Goal: Communication & Community: Answer question/provide support

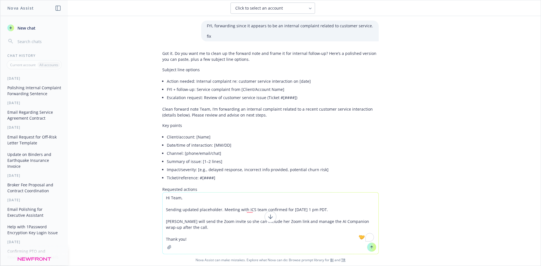
scroll to position [1696, 0]
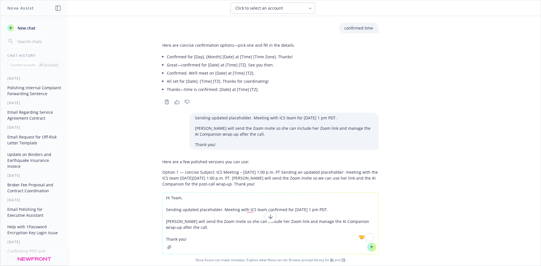
click at [211, 230] on textarea "Hi Team, Sending updated placeholder. Meeting with ICS team confirmed for [DATE…" at bounding box center [271, 223] width 216 height 61
paste textarea "[PERSON_NAME], Morning on the 30th does not work for some of the team member. H…"
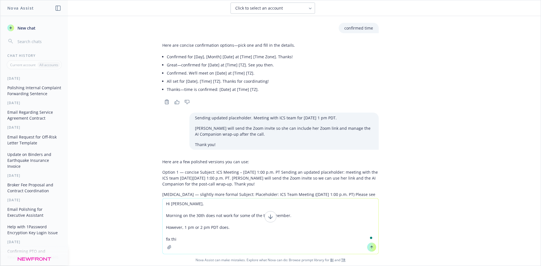
type textarea "Hi [PERSON_NAME], Morning on the 30th does not work for some of the team member…"
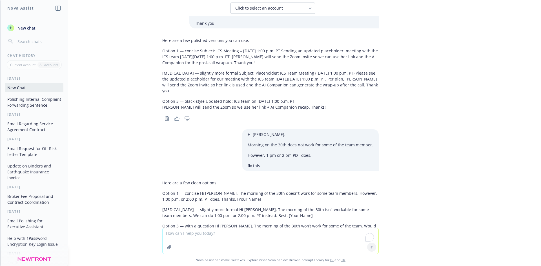
scroll to position [1821, 0]
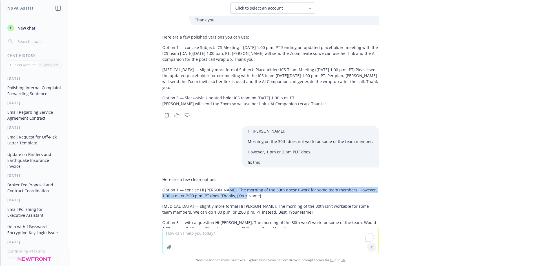
drag, startPoint x: 217, startPoint y: 161, endPoint x: 233, endPoint y: 168, distance: 18.1
click at [233, 187] on p "Option 1 — concise Hi [PERSON_NAME], The morning of the 30th doesn’t work for s…" at bounding box center [270, 193] width 217 height 12
copy p "he morning of the 30th doesn’t work for some team members. However, 1:00 p.m. o…"
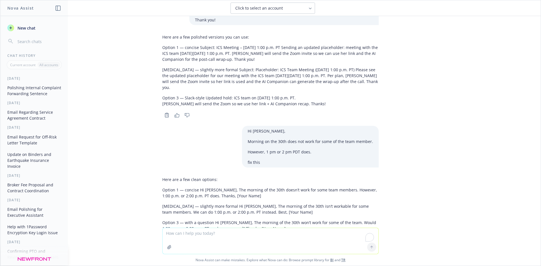
click at [203, 237] on textarea "To enrich screen reader interactions, please activate Accessibility in Grammarl…" at bounding box center [271, 241] width 216 height 26
paste textarea "he morning of the 30th doesn’t work for some team members. However, 1:00 p.m. o…"
click at [164, 233] on textarea "he morning of the 30th doesn’t work for some team members. However, 1:00 p.m. o…" at bounding box center [271, 241] width 216 height 27
drag, startPoint x: 201, startPoint y: 239, endPoint x: 358, endPoint y: 233, distance: 156.3
click at [358, 233] on textarea "The morning of the 30th doesn’t work for some team members. However, 1:00 p.m. …" at bounding box center [271, 241] width 216 height 27
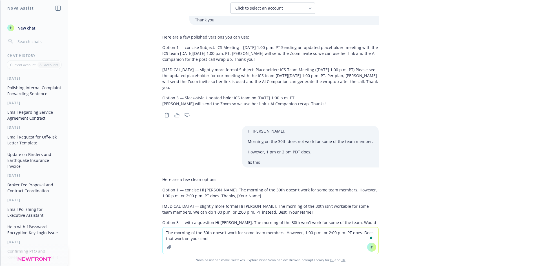
type textarea "The morning of the 30th doesn’t work for some team members. However, 1:00 p.m. …"
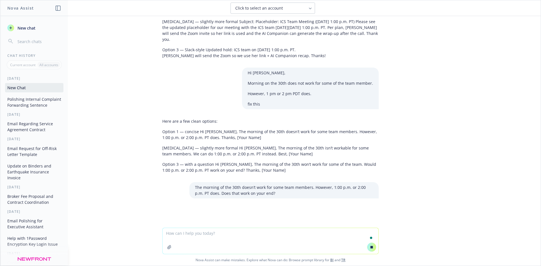
scroll to position [1717, 0]
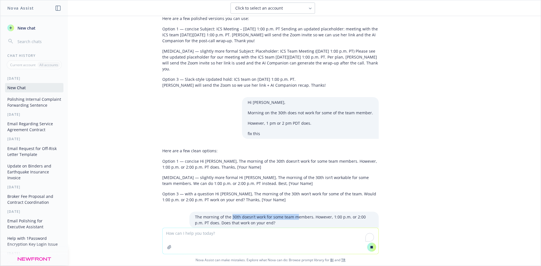
drag, startPoint x: 277, startPoint y: 190, endPoint x: 192, endPoint y: 180, distance: 86.0
click at [200, 214] on p "The morning of the 30th doesn’t work for some team members. However, 1:00 p.m. …" at bounding box center [284, 220] width 178 height 12
drag, startPoint x: 265, startPoint y: 196, endPoint x: 182, endPoint y: 179, distance: 84.3
click at [186, 178] on div "FYI, forwarding since it appears to be an internal complaint related to custome…" at bounding box center [270, 122] width 541 height 212
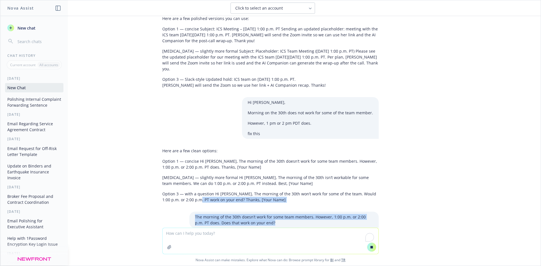
copy div "ork on your end? Thanks, [Your Name] The morning of the 30th doesn’t work for s…"
click at [195, 214] on p "The morning of the 30th doesn’t work for some team members. However, 1:00 p.m. …" at bounding box center [284, 220] width 178 height 12
click at [190, 212] on div "The morning of the 30th doesn’t work for some team members. However, 1:00 p.m. …" at bounding box center [283, 220] width 189 height 16
drag, startPoint x: 189, startPoint y: 187, endPoint x: 269, endPoint y: 195, distance: 81.0
click at [269, 212] on div "The morning of the 30th doesn’t work for some team members. However, 1:00 p.m. …" at bounding box center [283, 220] width 189 height 16
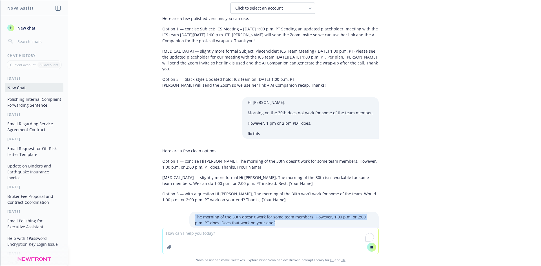
copy p "The morning of the 30th doesn’t work for some team members. However, 1:00 p.m. …"
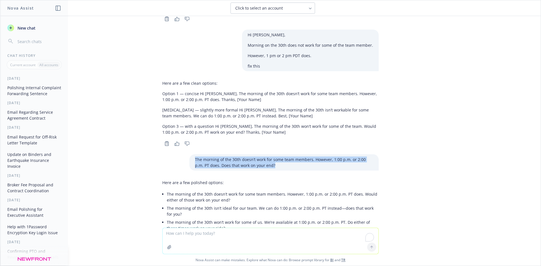
scroll to position [1918, 0]
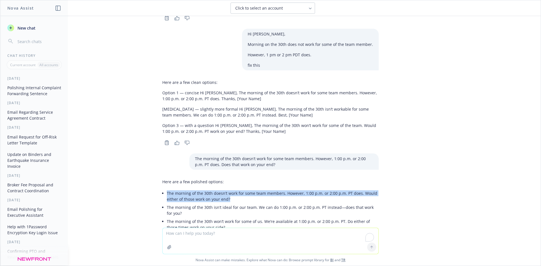
drag, startPoint x: 228, startPoint y: 168, endPoint x: 162, endPoint y: 163, distance: 67.0
click at [162, 177] on div "Here are a few polished options: The morning of the 30th doesn’t work for some …" at bounding box center [270, 205] width 217 height 57
click at [225, 189] on li "The morning of the 30th doesn’t work for some team members. However, 1:00 p.m. …" at bounding box center [273, 196] width 212 height 14
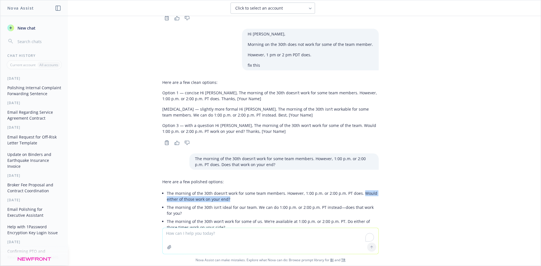
drag, startPoint x: 225, startPoint y: 171, endPoint x: 357, endPoint y: 164, distance: 132.1
click at [357, 189] on li "The morning of the 30th doesn’t work for some team members. However, 1:00 p.m. …" at bounding box center [273, 196] width 212 height 14
click at [194, 232] on textarea "To enrich screen reader interactions, please activate Accessibility in Grammarl…" at bounding box center [271, 241] width 216 height 26
paste textarea "Arvhin, can you use this loss run request template and prepare two loss run req…"
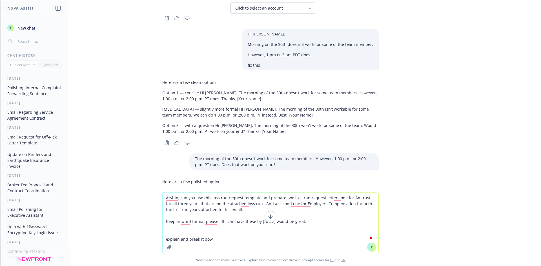
type textarea "Arvhin, can you use this loss run request template and prepare two loss run req…"
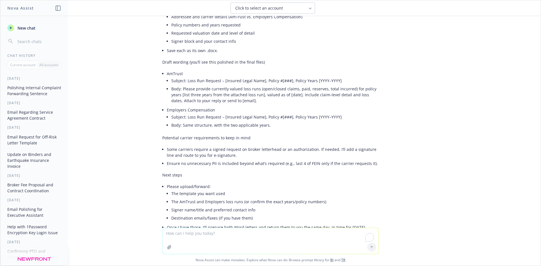
scroll to position [2423, 0]
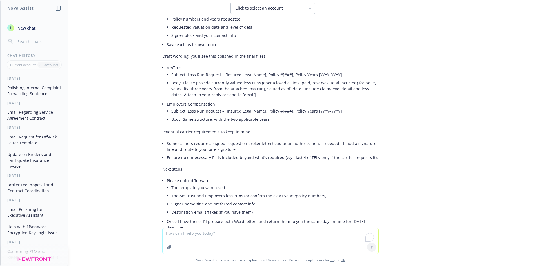
click at [194, 235] on textarea "To enrich screen reader interactions, please activate Accessibility in Grammarl…" at bounding box center [271, 241] width 216 height 26
paste textarea "Hi [PERSON_NAME], I hope you're doing well. [DATE] 1 pm works best for the team…"
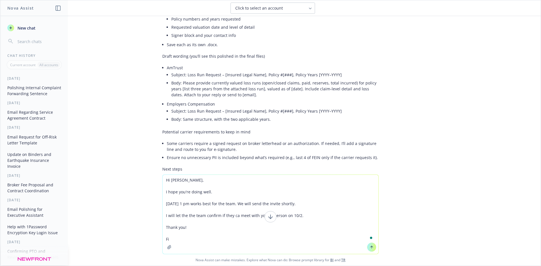
type textarea "Hi [PERSON_NAME], I hope you're doing well. [DATE] 1 pm works best for the team…"
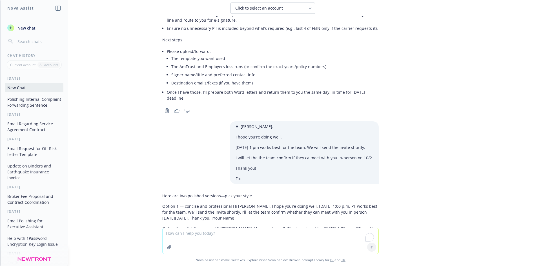
scroll to position [2558, 0]
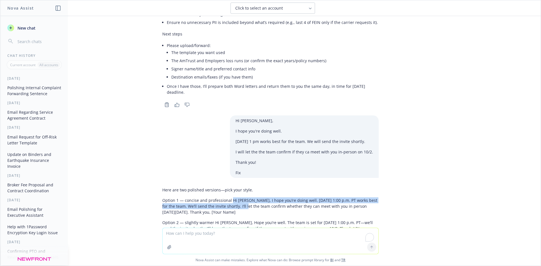
drag, startPoint x: 228, startPoint y: 170, endPoint x: 234, endPoint y: 179, distance: 11.0
click at [234, 198] on p "Option 1 — concise and professional Hi [PERSON_NAME], I hope you’re doing well.…" at bounding box center [270, 207] width 217 height 18
copy p "Hi [PERSON_NAME], I hope you’re doing well. [DATE] 1:00 p.m. PT works best for …"
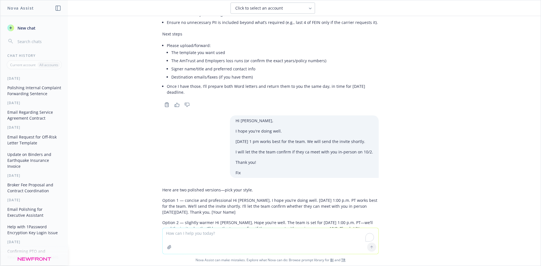
click at [283, 220] on p "Option 2 — slightly warmer Hi [PERSON_NAME], Hope you’re well. The team is set …" at bounding box center [270, 229] width 217 height 18
drag, startPoint x: 201, startPoint y: 200, endPoint x: 344, endPoint y: 199, distance: 143.3
click at [344, 220] on p "Option 2 — slightly warmer Hi [PERSON_NAME], Hope you’re well. The team is set …" at bounding box center [270, 229] width 217 height 18
copy p "I’ll have the team confirm if they can meet with you in person on 10/2. Thanks!"
click at [244, 232] on textarea "To enrich screen reader interactions, please activate Accessibility in Grammarl…" at bounding box center [271, 241] width 216 height 26
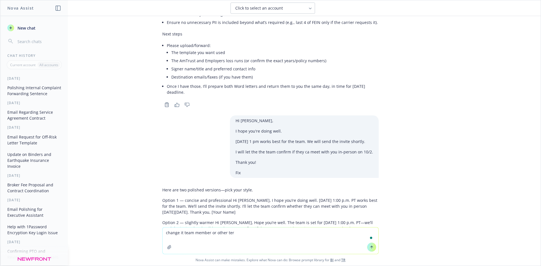
type textarea "change it team member or other term"
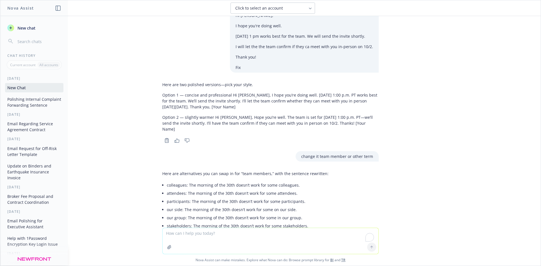
scroll to position [2691, 0]
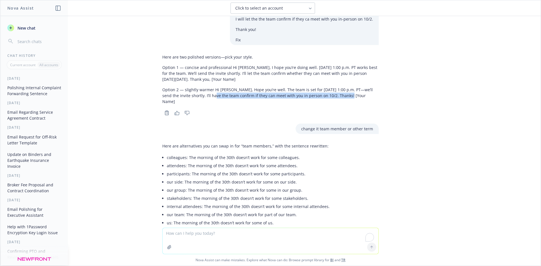
drag, startPoint x: 202, startPoint y: 65, endPoint x: 330, endPoint y: 66, distance: 128.0
click at [330, 87] on p "Option 2 — slightly warmer Hi [PERSON_NAME], Hope you’re well. The team is set …" at bounding box center [270, 96] width 217 height 18
copy p "I’ll have the team confirm if they can meet with you in person on 10/2."
paste textarea "I’ll have the team confirm if they can meet with you in person on 10/2."
click at [219, 232] on textarea "To enrich screen reader interactions, please activate Accessibility in Grammarl…" at bounding box center [271, 241] width 216 height 26
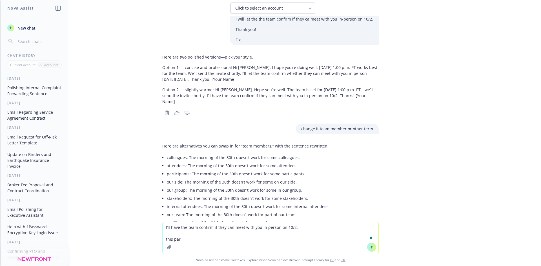
type textarea "I’ll have the team confirm if they can meet with you in person on 10/2. this pa…"
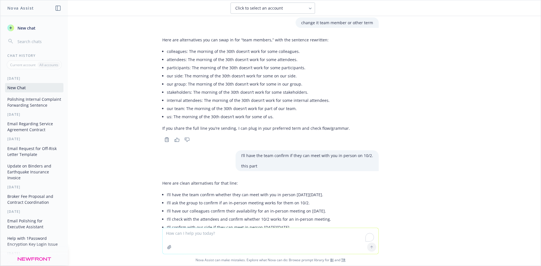
scroll to position [2800, 0]
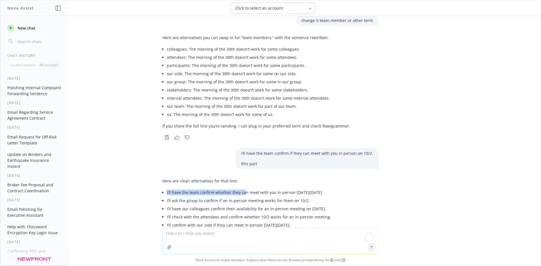
drag, startPoint x: 162, startPoint y: 157, endPoint x: 240, endPoint y: 160, distance: 78.2
click at [240, 176] on div "Here are clean alternatives for that line: I’ll have the team confirm whether t…" at bounding box center [246, 208] width 169 height 64
click at [202, 232] on textarea "To enrich screen reader interactions, please activate Accessibility in Grammarl…" at bounding box center [271, 241] width 216 height 26
click at [188, 235] on textarea "change" at bounding box center [271, 241] width 216 height 27
type textarea "c"
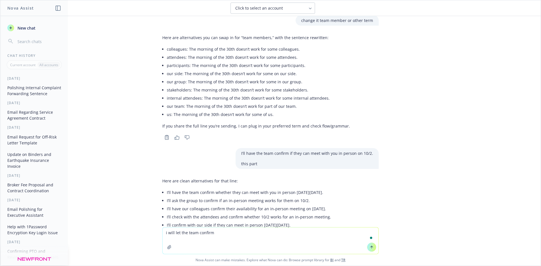
click at [197, 232] on textarea "i will let the team confirm" at bounding box center [271, 241] width 216 height 27
drag, startPoint x: 288, startPoint y: 117, endPoint x: 373, endPoint y: 117, distance: 84.9
click at [373, 148] on div "I’ll have the team confirm if they can meet with you in person on 10/2. this pa…" at bounding box center [307, 158] width 143 height 21
copy p "if they can meet with you in person on 10/2."
click at [271, 232] on textarea "i will let the team member confirm" at bounding box center [271, 241] width 216 height 27
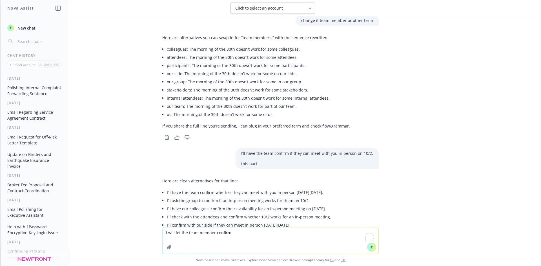
paste textarea "if they can meet with you in person on 10/2."
type textarea "i will let the team member confirm if they can meet with you in person on 10/2."
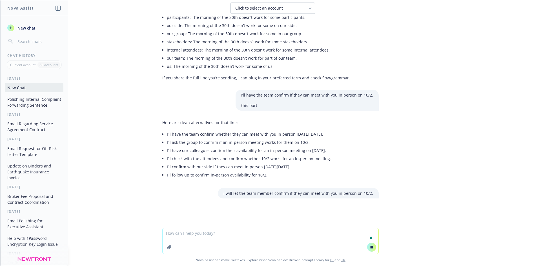
scroll to position [2640, 0]
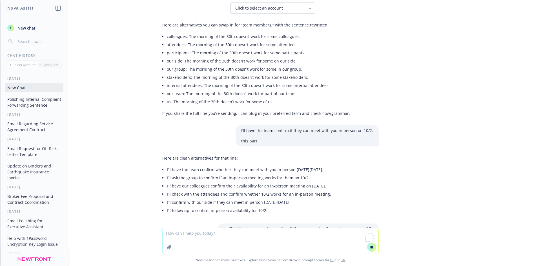
click at [201, 237] on textarea "To enrich screen reader interactions, please activate Accessibility in Grammarl…" at bounding box center [271, 241] width 216 height 26
paste textarea "if they can meet with you in person on 10/2."
type textarea "if they can meet with you in person on 10/2."
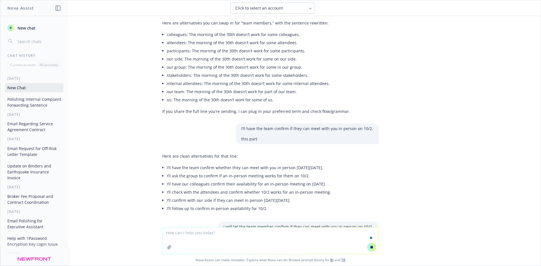
scroll to position [2654, 0]
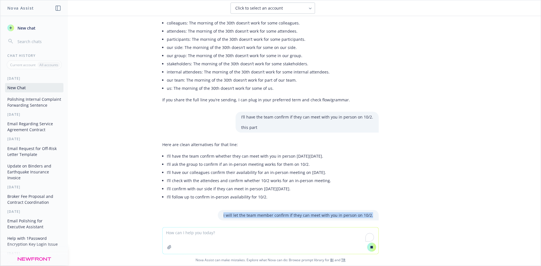
drag, startPoint x: 222, startPoint y: 193, endPoint x: 375, endPoint y: 181, distance: 153.4
click at [375, 210] on div "i will let the team member confirm if they can meet with you in person on 10/2." at bounding box center [271, 215] width 226 height 10
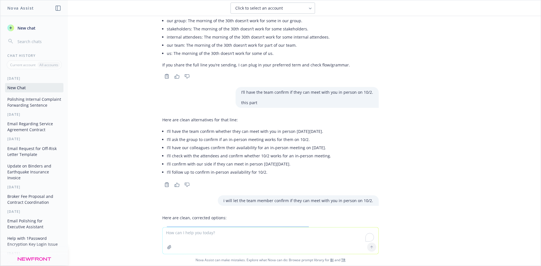
scroll to position [2882, 0]
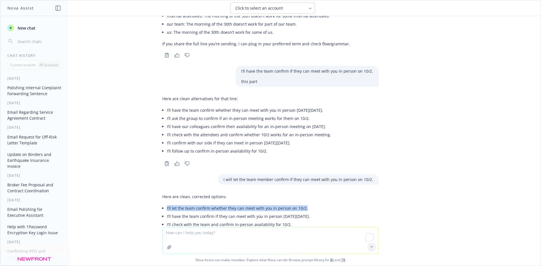
drag, startPoint x: 163, startPoint y: 183, endPoint x: 306, endPoint y: 171, distance: 143.5
click at [306, 192] on div "Here are clean, corrected options: I’ll let the team confirm whether they can m…" at bounding box center [236, 216] width 148 height 48
copy li "I’ll let the team confirm whether they can meet with you in person on 10/2."
drag, startPoint x: 202, startPoint y: 241, endPoint x: 206, endPoint y: 244, distance: 5.2
click at [202, 241] on textarea "To enrich screen reader interactions, please activate Accessibility in Grammarl…" at bounding box center [271, 241] width 216 height 27
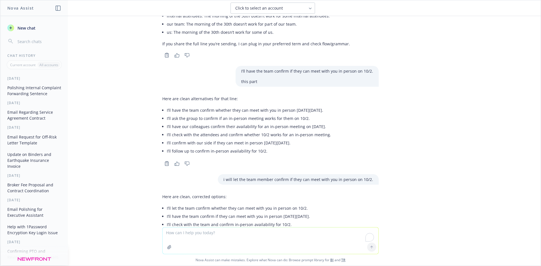
paste textarea "Hi @[PERSON_NAME] just want to confirm if you can do 9 am on 9/29 for CorVel? I…"
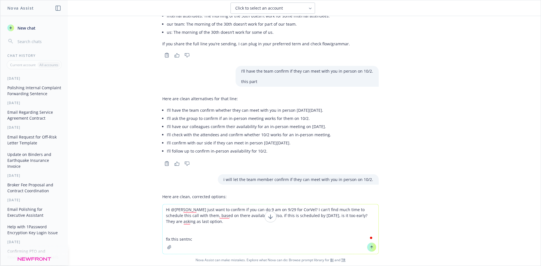
type textarea "Hi @[PERSON_NAME] just want to confirm if you can do 9 am on 9/29 for CorVel? I…"
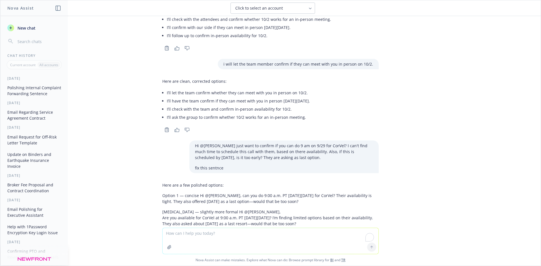
scroll to position [3003, 0]
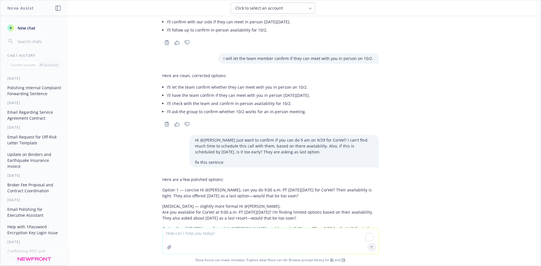
click at [216, 226] on p "Option 3 — if [DATE] is preferred Hi @[PERSON_NAME], could you do 9:00 a.m. PT …" at bounding box center [270, 232] width 217 height 12
drag, startPoint x: 206, startPoint y: 156, endPoint x: 295, endPoint y: 160, distance: 88.3
click at [295, 187] on p "Option 1 — concise Hi @[PERSON_NAME], can you do 9:00 a.m. PT [DATE][DATE] for …" at bounding box center [270, 193] width 217 height 12
copy p "Hi @[PERSON_NAME], can you do 9:00 a.m. PT [DATE][DATE] for CorVel? Their avail…"
click at [211, 232] on textarea "To enrich screen reader interactions, please activate Accessibility in Grammarl…" at bounding box center [271, 241] width 216 height 26
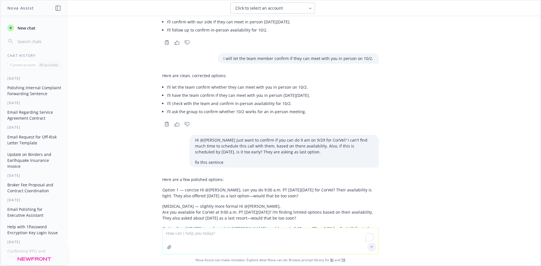
paste textarea "Linde do have a conflict as 10:00 am :face_with_spiral_eyes:"
type textarea "Linde do have a conflict as 10:00 am :face_with_spiral_eyes:"
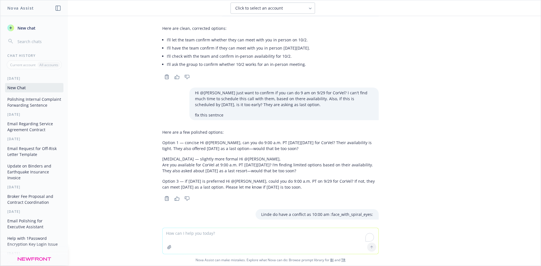
scroll to position [3132, 0]
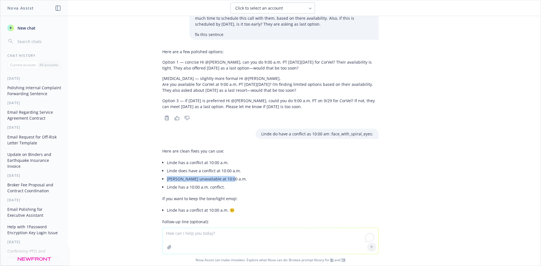
drag, startPoint x: 225, startPoint y: 145, endPoint x: 161, endPoint y: 144, distance: 63.7
click at [162, 146] on div "Here are clean fixes you can use: [PERSON_NAME] has a conflict at 10:00 [PERSON…" at bounding box center [209, 193] width 94 height 94
drag, startPoint x: 242, startPoint y: 176, endPoint x: 160, endPoint y: 177, distance: 82.1
click at [162, 177] on div "Here are clean fixes you can use: [PERSON_NAME] has a conflict at 10:00 [PERSON…" at bounding box center [209, 193] width 94 height 94
copy li "Linde has a conflict at 10:00 a.m. 😵‍💫"
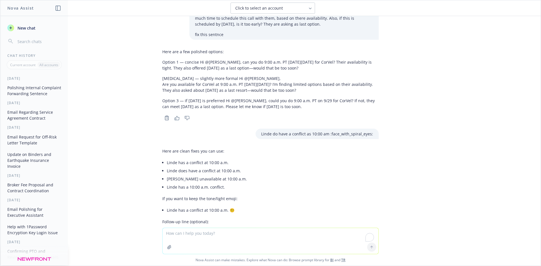
click at [181, 235] on textarea "To enrich screen reader interactions, please activate Accessibility in Grammarl…" at bounding box center [271, 241] width 216 height 26
paste textarea "Hi @[PERSON_NAME] is asking if they can do the call regarding TPA meeting [DATE…"
type textarea "Hi @[PERSON_NAME] is asking if they can do the call regarding TPA meeting [DATE…"
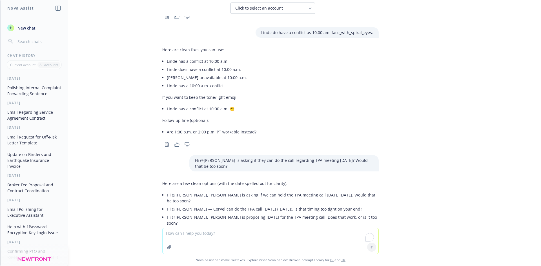
scroll to position [3233, 0]
drag, startPoint x: 165, startPoint y: 158, endPoint x: 183, endPoint y: 166, distance: 20.0
click at [183, 191] on li "Hi @[PERSON_NAME], [PERSON_NAME] is asking if we can hold the TPA meeting call …" at bounding box center [273, 198] width 212 height 14
click at [185, 233] on textarea "To enrich screen reader interactions, please activate Accessibility in Grammarl…" at bounding box center [271, 241] width 216 height 26
paste textarea "Hi [PERSON_NAME], 2 pm PDT [DATE] works for our team. I'm still confirming 9:30…"
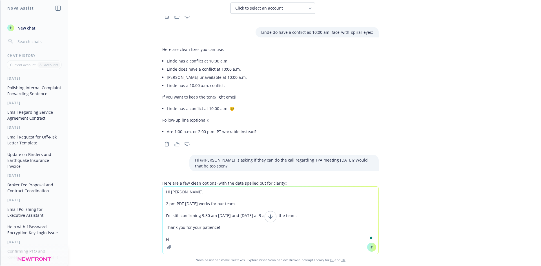
type textarea "Hi [PERSON_NAME], 2 pm PDT [DATE] works for our team. I'm still confirming 9:30…"
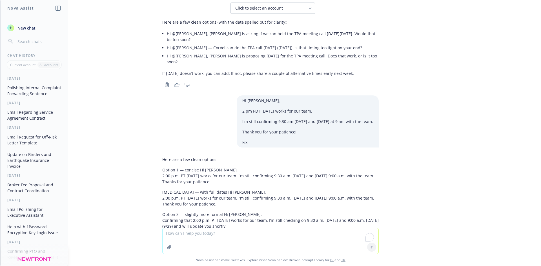
scroll to position [3404, 0]
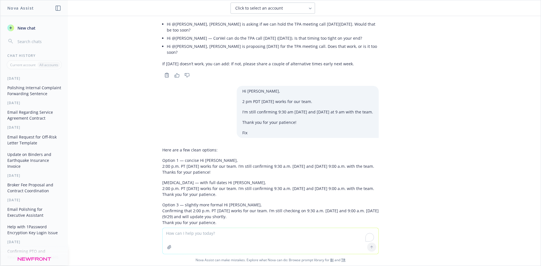
drag, startPoint x: 159, startPoint y: 133, endPoint x: 192, endPoint y: 139, distance: 33.9
click at [192, 158] on p "Option 1 — concise Hi [PERSON_NAME], 2:00 p.m. PT [DATE] works for our team. I’…" at bounding box center [270, 167] width 217 height 18
click at [180, 158] on p "Option 1 — concise Hi [PERSON_NAME], 2:00 p.m. PT [DATE] works for our team. I’…" at bounding box center [270, 167] width 217 height 18
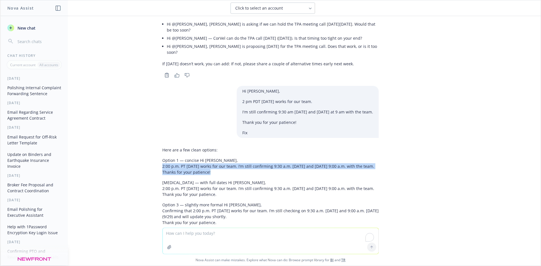
drag, startPoint x: 220, startPoint y: 143, endPoint x: 158, endPoint y: 126, distance: 64.2
click at [162, 158] on p "Option 1 — concise Hi [PERSON_NAME], 2:00 p.m. PT [DATE] works for our team. I’…" at bounding box center [270, 167] width 217 height 18
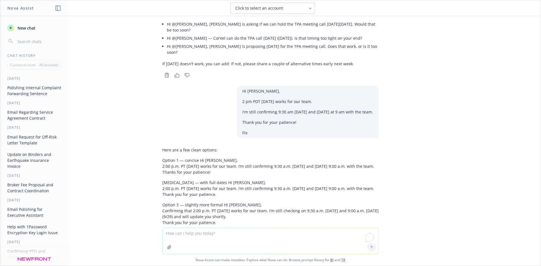
click at [190, 239] on textarea "To enrich screen reader interactions, please activate Accessibility in Grammarl…" at bounding box center [271, 241] width 216 height 26
paste textarea "Hi [PERSON_NAME], 2:00 p.m. PDT [DATE] works for our team. I’m still confirming…"
type textarea "Hi [PERSON_NAME], 2:00 p.m. PDT [DATE] works for our team. I’m still confirming…"
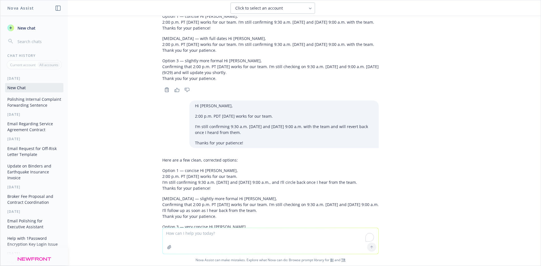
scroll to position [3571, 0]
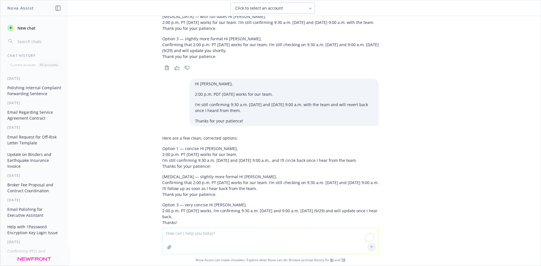
paste textarea "Hi [PERSON_NAME] you're doing well! Just want to confirm if [DATE] 9:30 am to 1…"
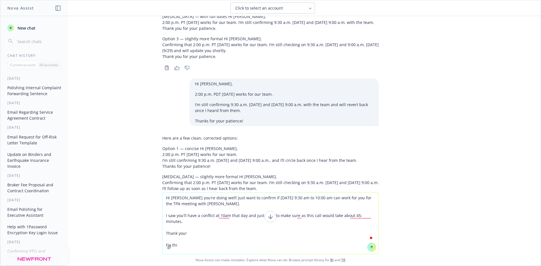
type textarea "Hi [PERSON_NAME] you're doing well! Just want to confirm if [DATE] 9:30 am to 1…"
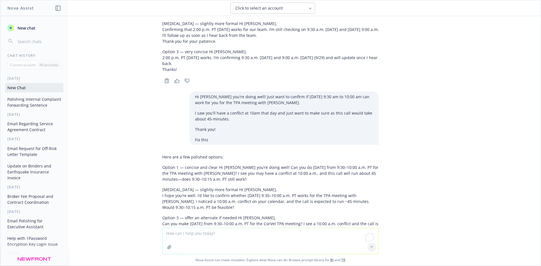
scroll to position [3731, 0]
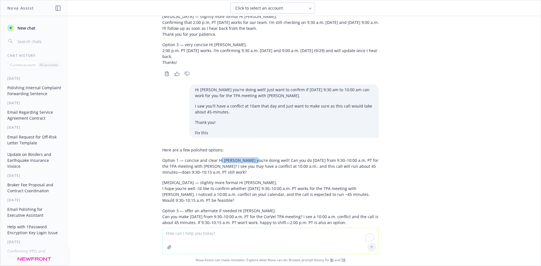
drag, startPoint x: 215, startPoint y: 136, endPoint x: 201, endPoint y: 164, distance: 31.8
click at [246, 158] on p "Option 1 — concise and clear Hi [PERSON_NAME] you’re doing well! Can you do [DA…" at bounding box center [270, 167] width 217 height 18
click at [162, 180] on p "Option 2 — slightly more formal Hi Linde, I hope you’re well. I’d like to confi…" at bounding box center [270, 192] width 217 height 24
drag, startPoint x: 158, startPoint y: 165, endPoint x: 234, endPoint y: 180, distance: 77.5
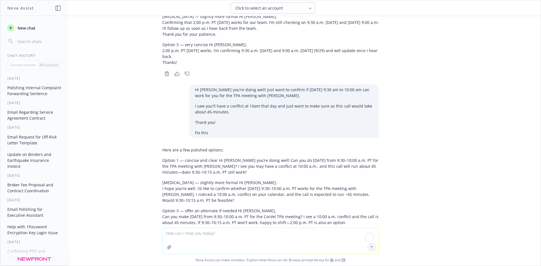
click at [234, 180] on div "Here are a few polished options: Option 1 — concise and clear Hi [PERSON_NAME] …" at bounding box center [271, 191] width 226 height 93
click at [224, 240] on textarea "To enrich screen reader interactions, please activate Accessibility in Grammarl…" at bounding box center [271, 241] width 216 height 26
paste textarea "I hope you’re well. I’d like to confirm whether [DATE] 9:30–10:00 a.m. PT works…"
type textarea "I hope you’re well. I’d like to confirm whether [DATE] 9:30–10:00 a.m. PT works…"
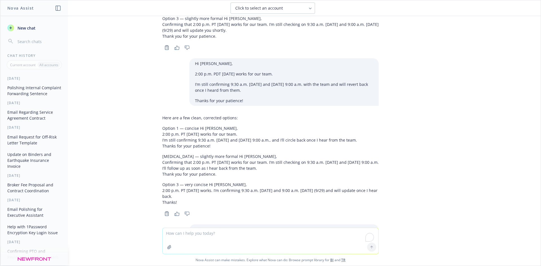
scroll to position [3619, 0]
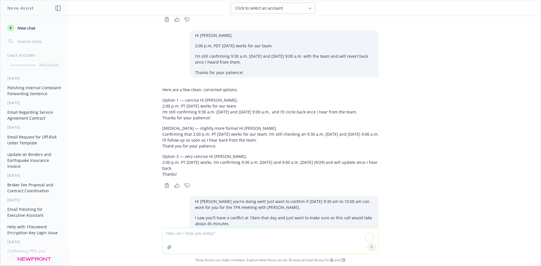
drag, startPoint x: 333, startPoint y: 139, endPoint x: 358, endPoint y: 144, distance: 25.2
click at [358, 154] on p "Option 3 — very concise Hi [PERSON_NAME], 2:00 p.m. PT [DATE] works. I’m confir…" at bounding box center [270, 166] width 217 height 24
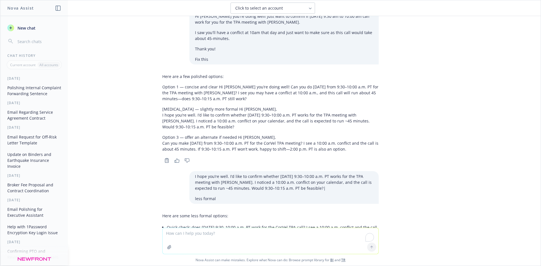
scroll to position [3845, 0]
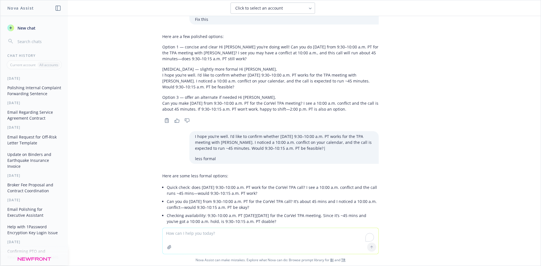
drag, startPoint x: 191, startPoint y: 179, endPoint x: 207, endPoint y: 179, distance: 16.6
click at [193, 199] on p "Can you do [DATE] from 9:30–10:00 a.m. PT for the CorVel TPA call? It’s about 4…" at bounding box center [273, 205] width 212 height 12
click at [204, 185] on p "Quick check: does [DATE] 9:30–10:00 a.m. PT work for the CorVel TPA call? I see…" at bounding box center [273, 191] width 212 height 12
drag, startPoint x: 189, startPoint y: 109, endPoint x: 327, endPoint y: 125, distance: 138.2
click at [327, 131] on div "I hope you’re well. I’d like to confirm whether [DATE] 9:30–10:00 a.m. PT works…" at bounding box center [283, 147] width 189 height 33
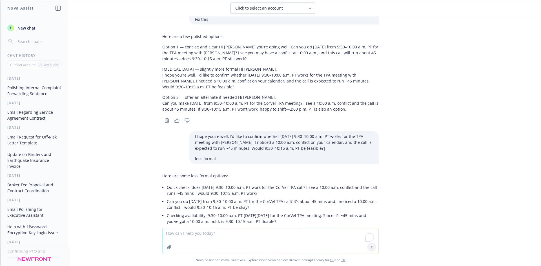
click at [222, 213] on p "Checking availability: 9:30–10:00 a.m. PT [DATE][DATE] for the CorVel TPA meeti…" at bounding box center [273, 219] width 212 height 12
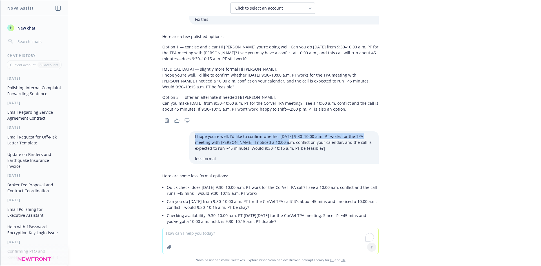
drag, startPoint x: 200, startPoint y: 112, endPoint x: 276, endPoint y: 117, distance: 76.0
click at [276, 131] on div "I hope you’re well. I’d like to confirm whether [DATE] 9:30–10:00 a.m. PT works…" at bounding box center [283, 147] width 189 height 33
click at [338, 134] on p "I hope you’re well. I’d like to confirm whether [DATE] 9:30–10:00 a.m. PT works…" at bounding box center [284, 143] width 178 height 18
paste textarea "Would 9:30–10:15 a.m. PT be feasible?|"
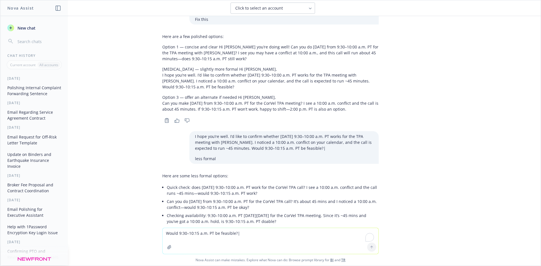
click at [229, 238] on textarea "Would 9:30–10:15 a.m. PT be feasible?|" at bounding box center [271, 241] width 216 height 26
click at [279, 235] on textarea "Would 9:30–10:15 a.m. PT be feasible?|" at bounding box center [271, 241] width 216 height 27
type textarea "Would 9:30–10:15 a.m. PT be feasible change this"
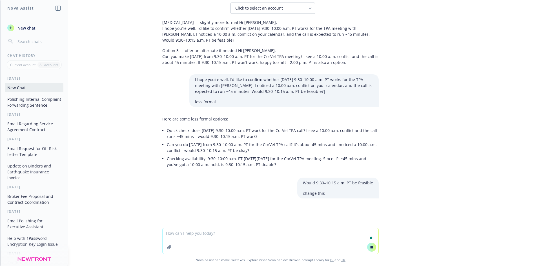
scroll to position [3614, 0]
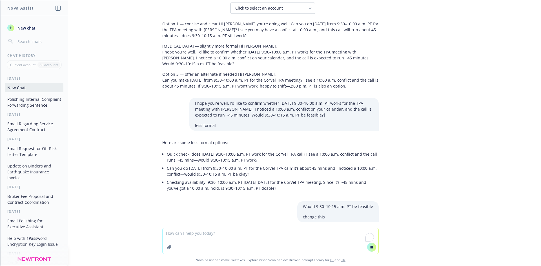
drag, startPoint x: 245, startPoint y: 149, endPoint x: 182, endPoint y: 151, distance: 63.2
click at [182, 166] on p "Can you do [DATE] from 9:30–10:00 a.m. PT for the CorVel TPA call? It’s about 4…" at bounding box center [273, 172] width 212 height 12
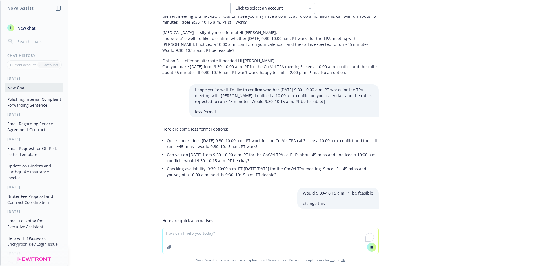
click at [180, 166] on p "Checking availability: 9:30–10:00 a.m. PT [DATE][DATE] for the CorVel TPA meeti…" at bounding box center [273, 172] width 212 height 12
click at [183, 166] on p "Checking availability: 9:30–10:00 a.m. PT [DATE][DATE] for the CorVel TPA meeti…" at bounding box center [273, 172] width 212 height 12
drag, startPoint x: 180, startPoint y: 137, endPoint x: 247, endPoint y: 137, distance: 66.8
click at [247, 152] on p "Can you do [DATE] from 9:30–10:00 a.m. PT for the CorVel TPA call? It’s about 4…" at bounding box center [273, 158] width 212 height 12
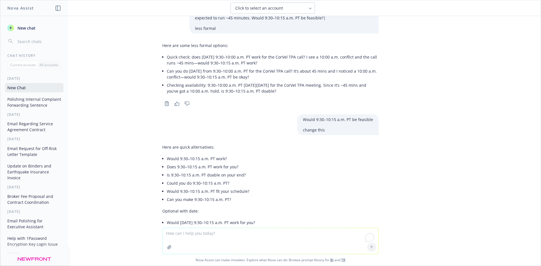
scroll to position [3976, 0]
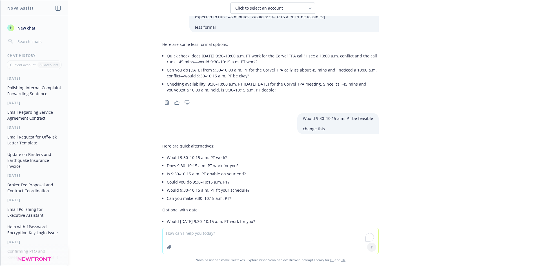
click at [180, 233] on textarea "To enrich screen reader interactions, please activate Accessibility in Grammarl…" at bounding box center [271, 241] width 216 height 26
paste textarea "Hi [PERSON_NAME], Let me know if this is good and if there's anything that is n…"
type textarea "Hi [PERSON_NAME], Let me know if this is good and if there's anything that is n…"
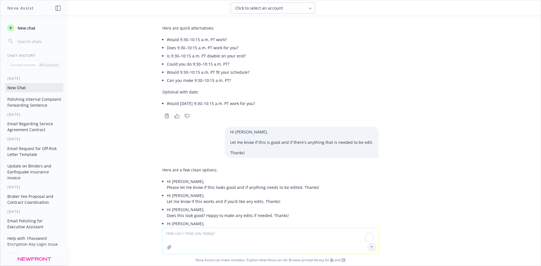
scroll to position [4103, 0]
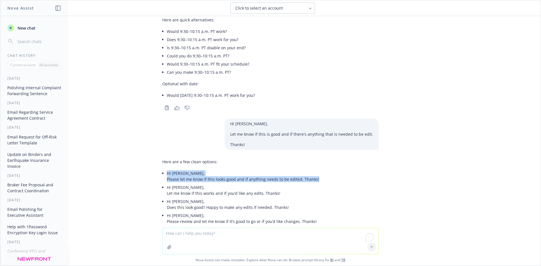
drag, startPoint x: 160, startPoint y: 152, endPoint x: 312, endPoint y: 157, distance: 151.5
click at [312, 157] on div "Here are a few clean options: Hi [PERSON_NAME], Please let me know if this look…" at bounding box center [270, 192] width 217 height 71
click at [420, 195] on div "FYI, forwarding since it appears to be an internal complaint related to custome…" at bounding box center [270, 122] width 541 height 212
